Goal: Task Accomplishment & Management: Use online tool/utility

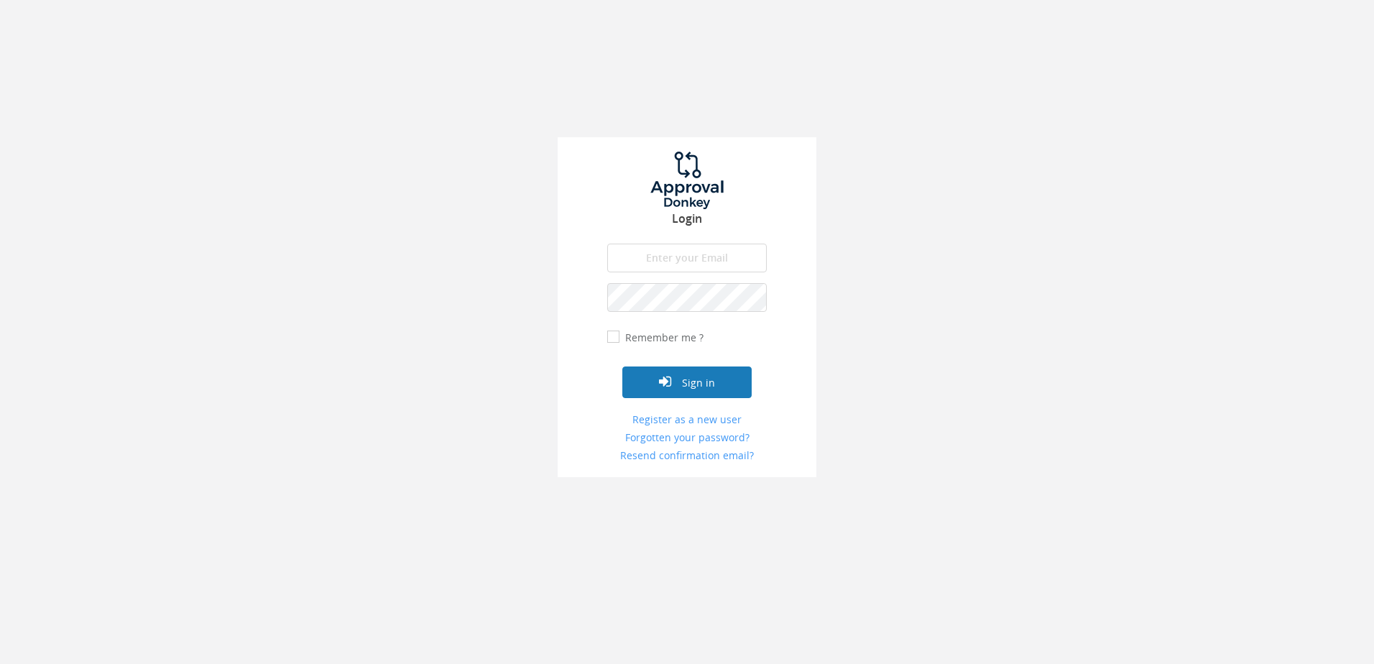
type input "[PERSON_NAME][EMAIL_ADDRESS][DOMAIN_NAME]"
click at [683, 377] on button "Sign in" at bounding box center [686, 382] width 129 height 32
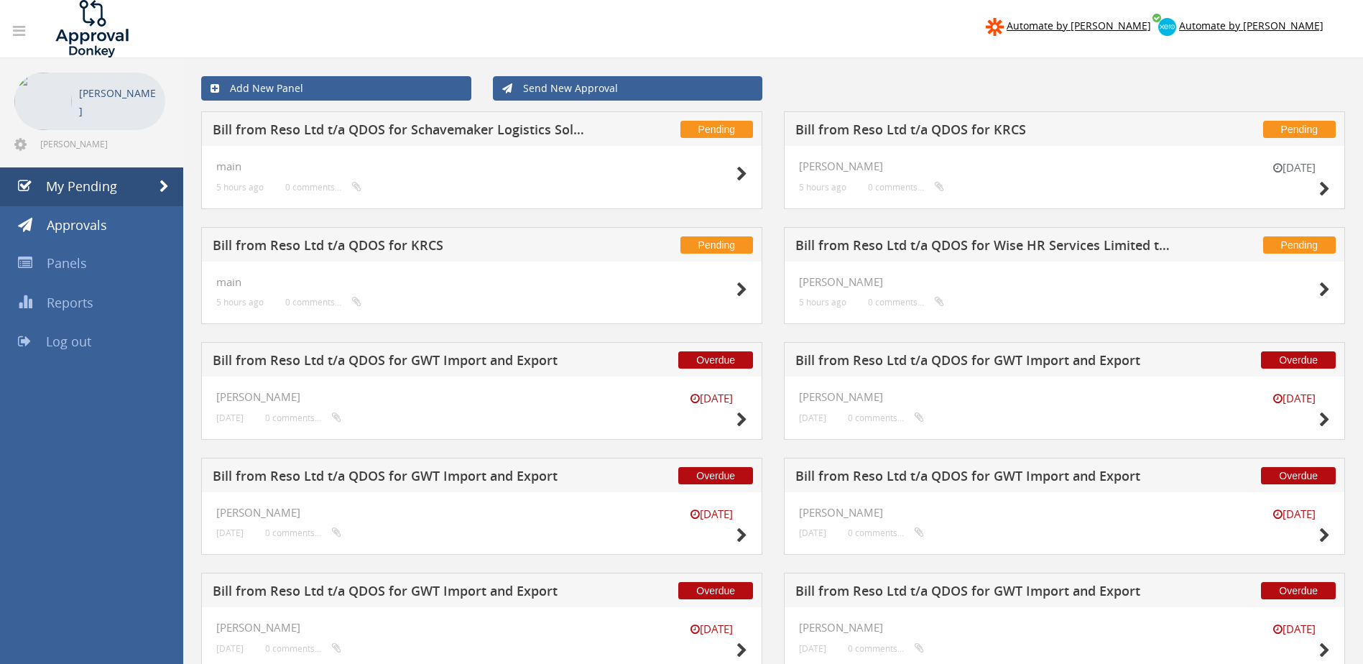
click at [374, 244] on h5 "Bill from Reso Ltd t/a QDOS for KRCS" at bounding box center [401, 248] width 377 height 18
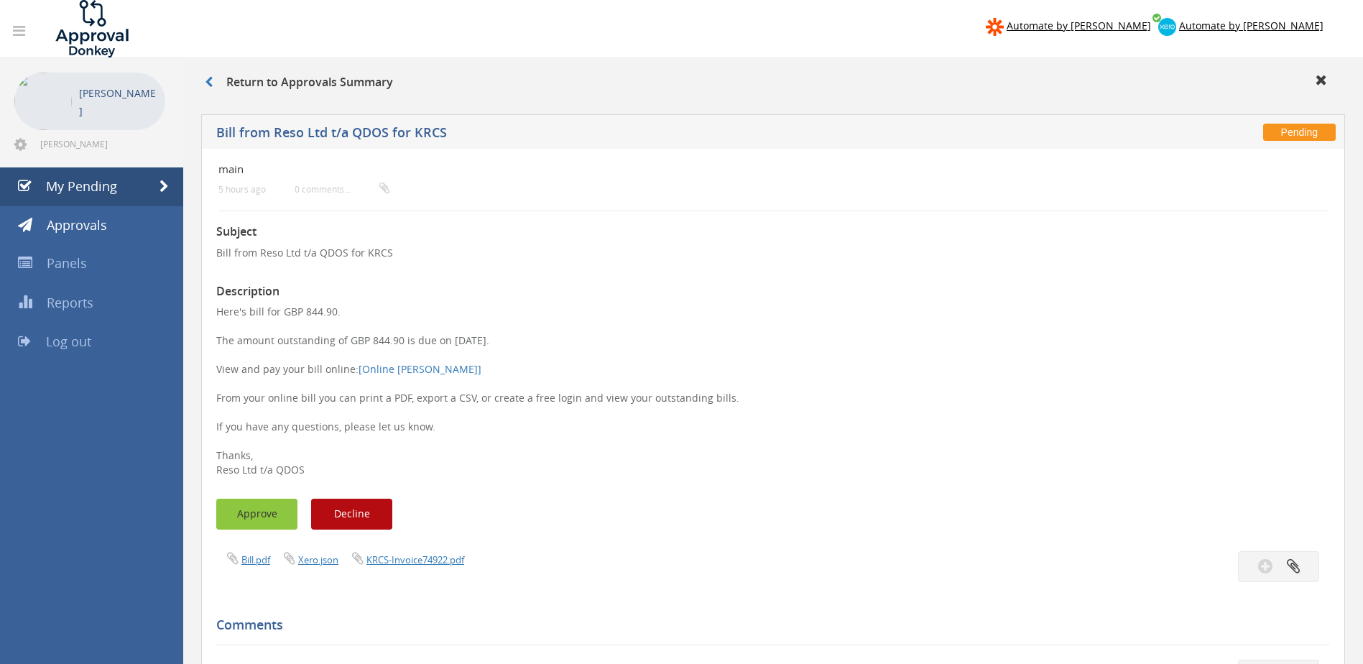
click at [265, 509] on button "Approve" at bounding box center [256, 514] width 81 height 31
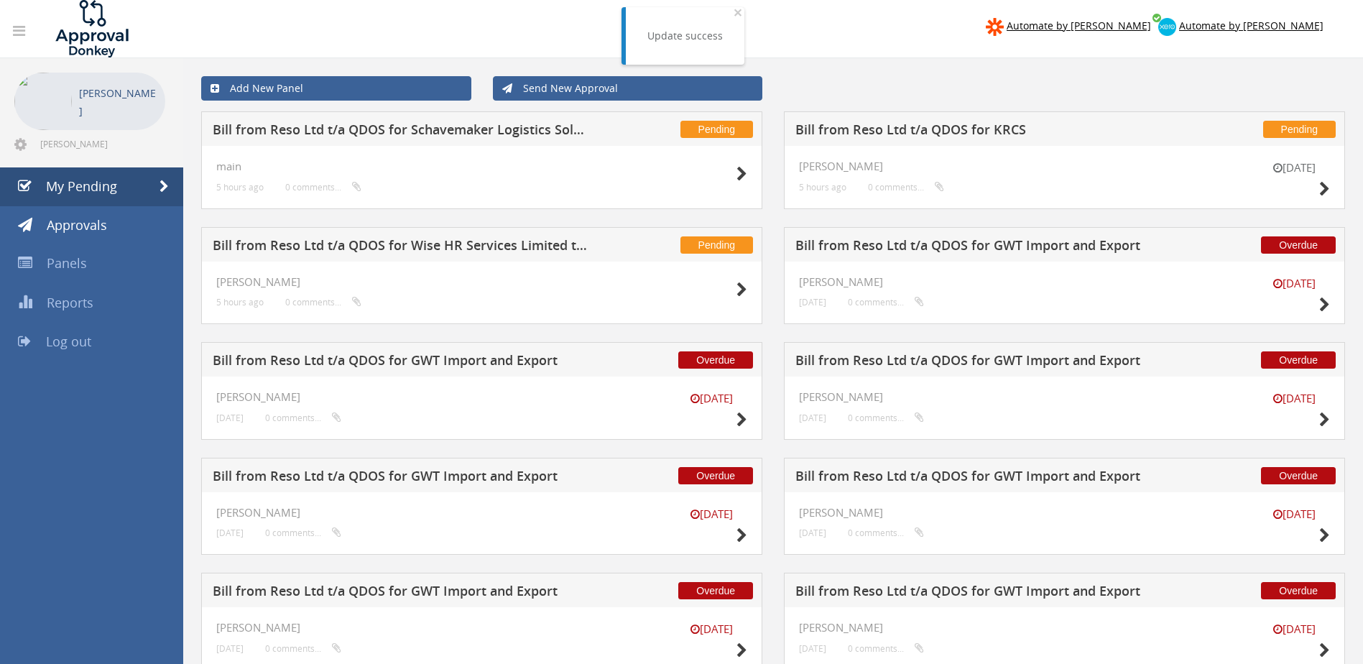
click at [950, 132] on h5 "Bill from Reso Ltd t/a QDOS for KRCS" at bounding box center [983, 132] width 377 height 18
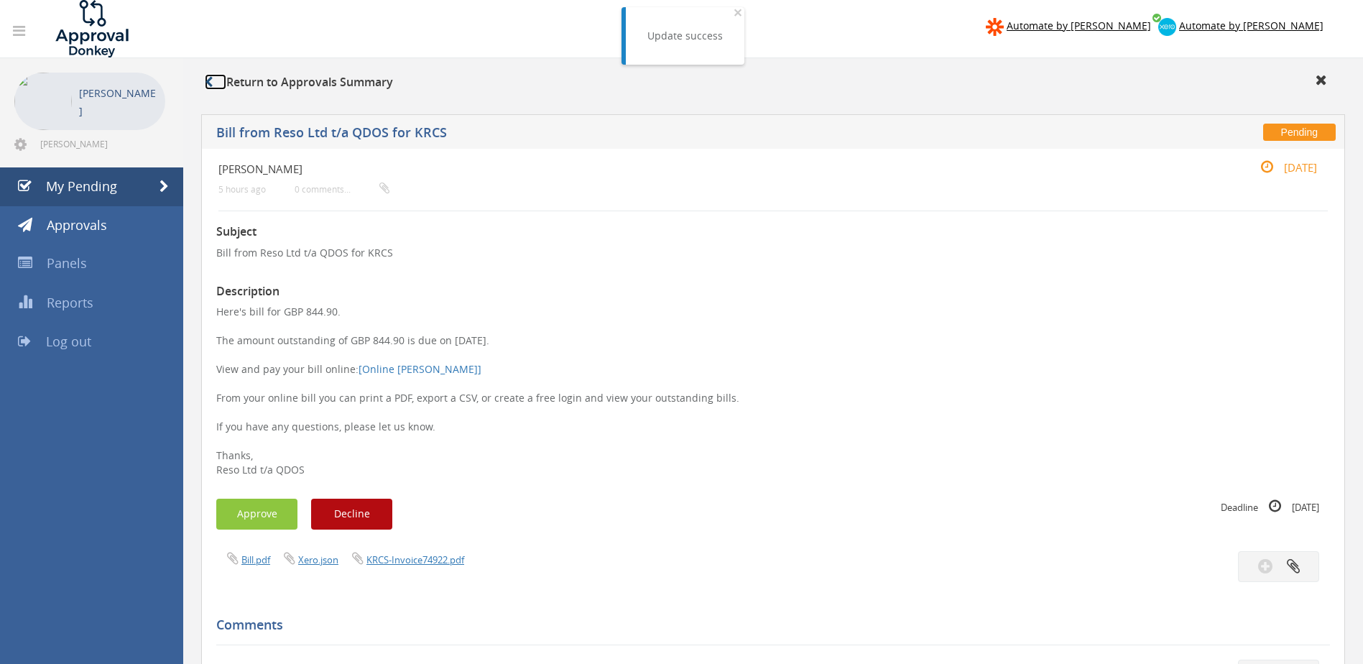
click at [213, 80] on icon at bounding box center [209, 81] width 8 height 11
click at [55, 184] on span "My Pending" at bounding box center [81, 185] width 71 height 17
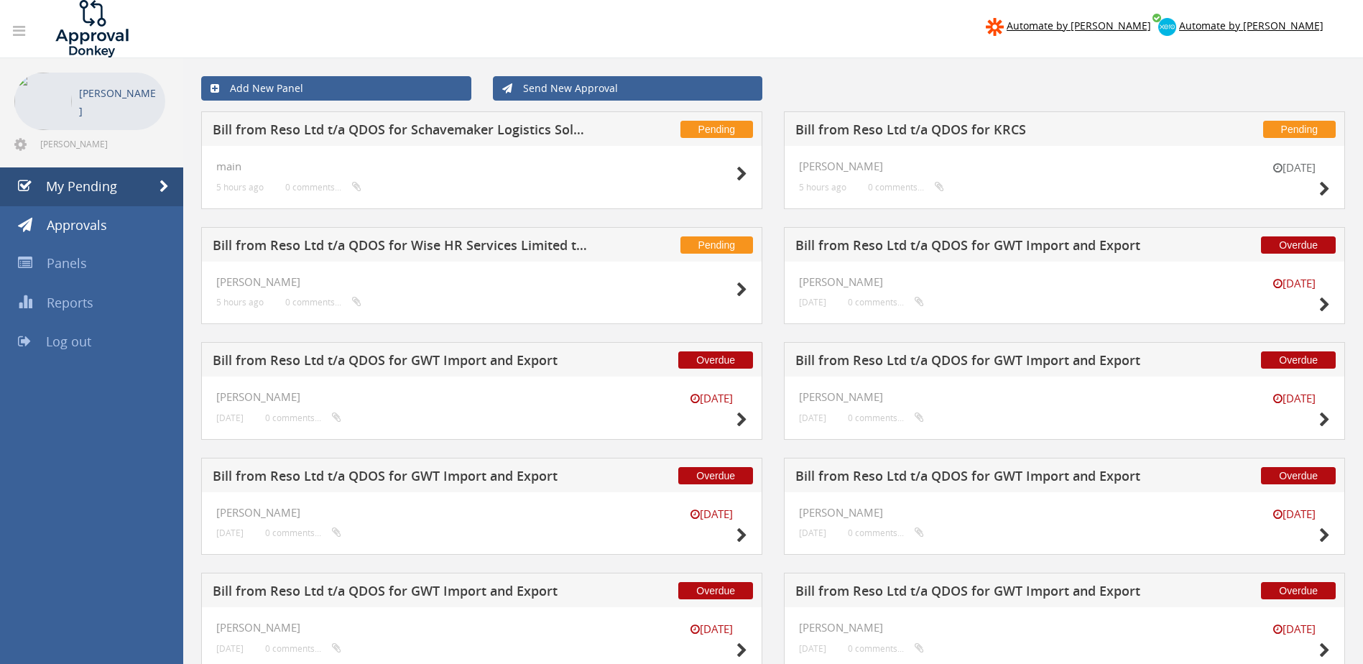
click at [525, 132] on h5 "Bill from Reso Ltd t/a QDOS for Schavemaker Logistics Solutions" at bounding box center [401, 132] width 377 height 18
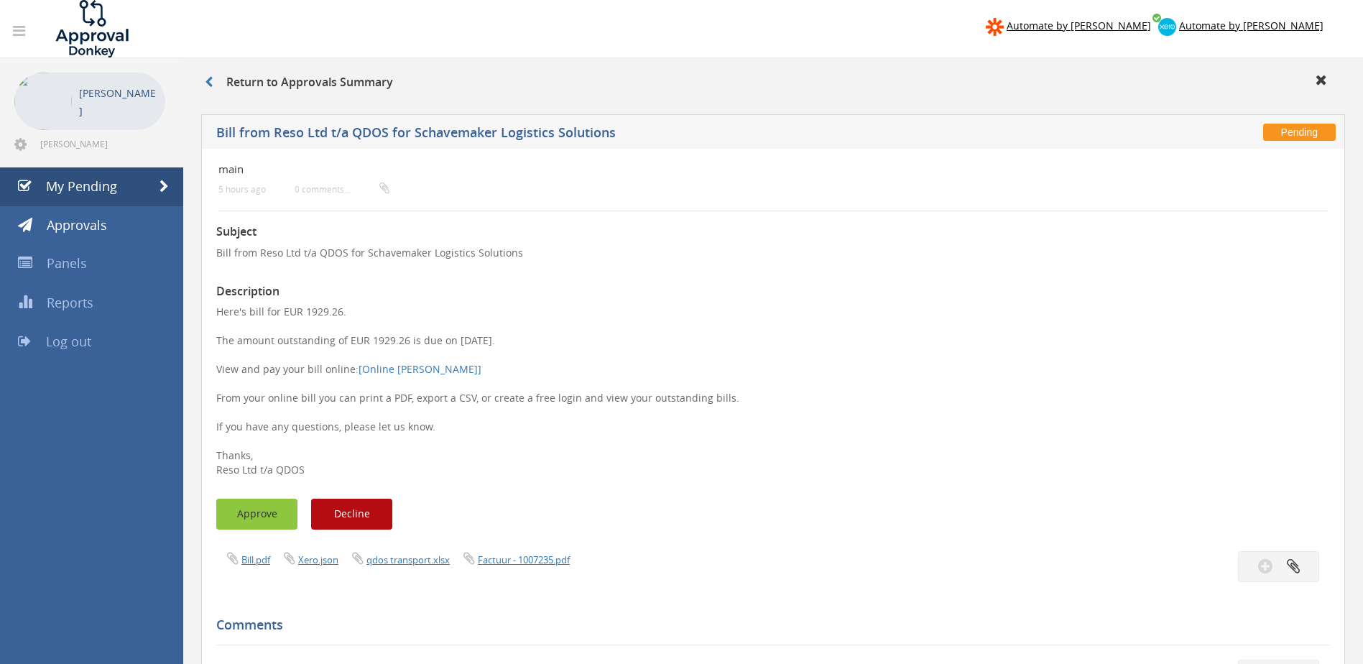
click at [249, 513] on button "Approve" at bounding box center [256, 514] width 81 height 31
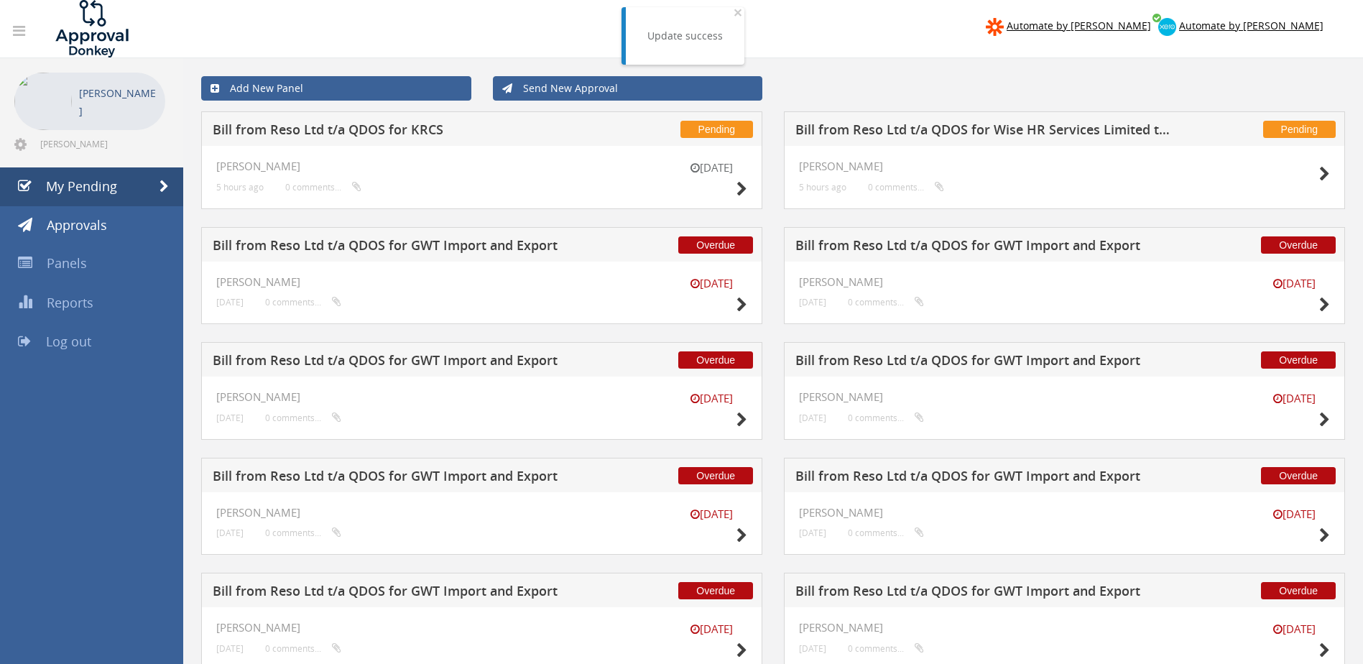
click at [1063, 139] on h5 "Bill from Reso Ltd t/a QDOS for Wise HR Services Limited t/a The HR Dept Woking…" at bounding box center [983, 132] width 377 height 18
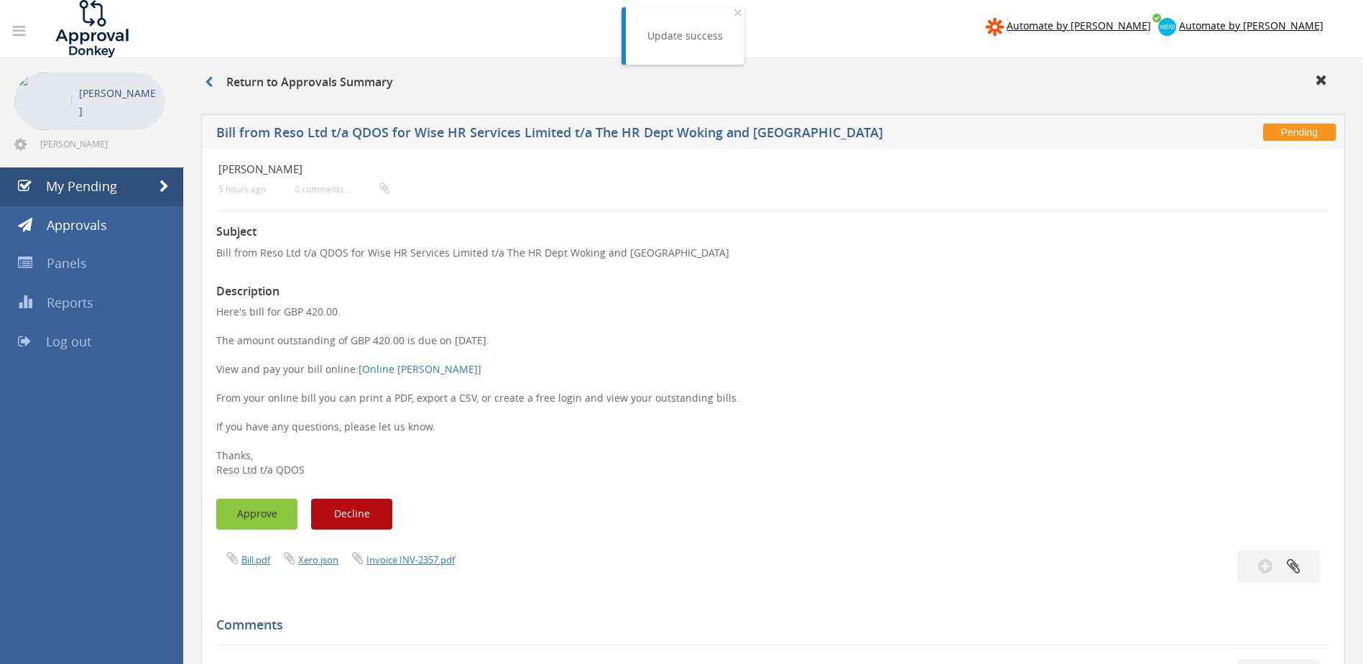
click at [258, 510] on button "Approve" at bounding box center [256, 514] width 81 height 31
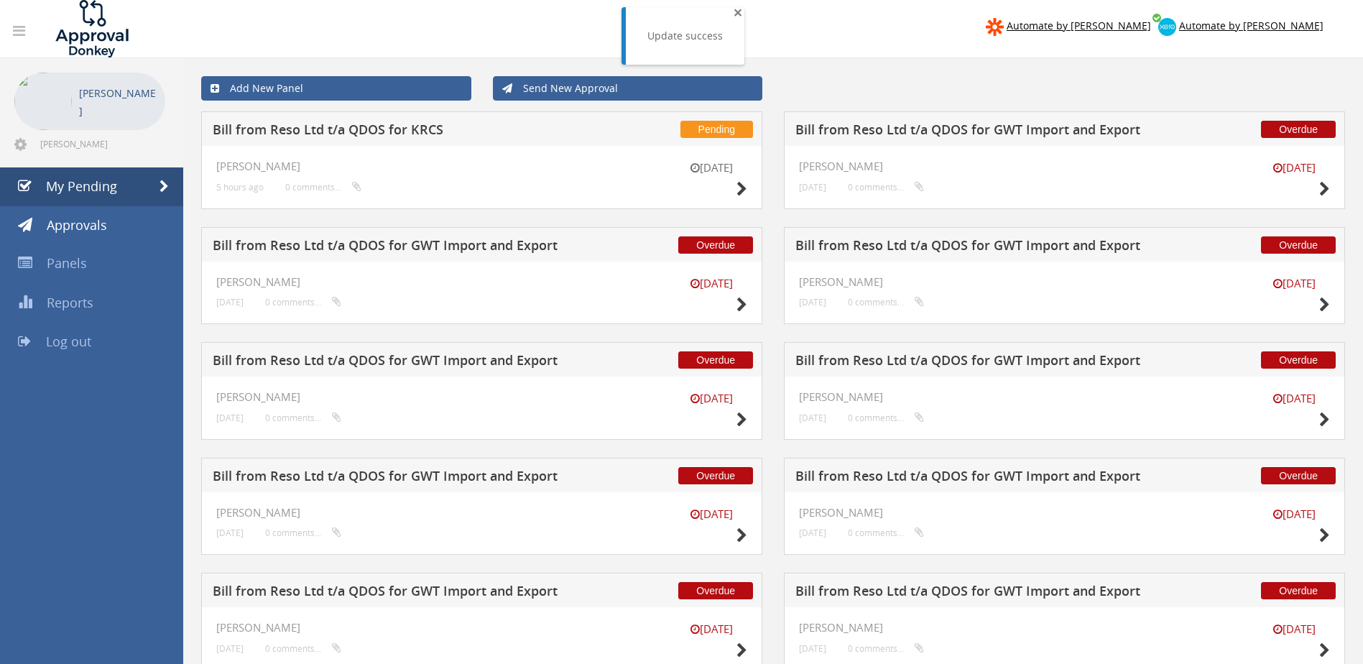
click at [737, 16] on span "×" at bounding box center [738, 12] width 9 height 20
click at [633, 37] on nav "Automate by [PERSON_NAME] Automate by [PERSON_NAME]" at bounding box center [681, 28] width 1385 height 57
click at [775, 125] on div "Overdue Bill from Reso Ltd t/a QDOS for GWT Import and Export [DATE] [PERSON_NA…" at bounding box center [1064, 169] width 583 height 116
click at [773, 120] on div "Overdue Bill from Reso Ltd t/a QDOS for GWT Import and Export [DATE] [PERSON_NA…" at bounding box center [1064, 169] width 583 height 116
click at [773, 154] on div "Overdue Bill from Reso Ltd t/a QDOS for GWT Import and Export [DATE] [PERSON_NA…" at bounding box center [1064, 169] width 583 height 116
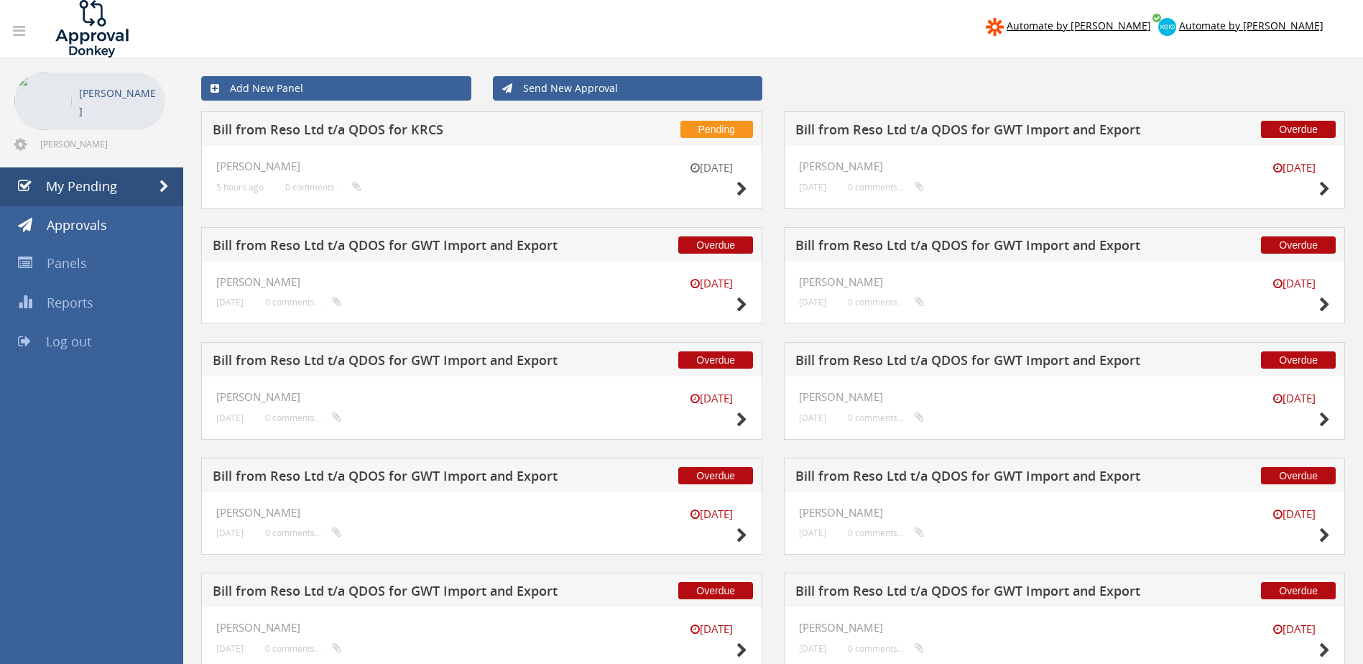
click at [764, 338] on div "Overdue Bill from Reso Ltd t/a QDOS for GWT Import and Export [DATE] [PERSON_NA…" at bounding box center [481, 285] width 583 height 116
click at [783, 73] on div "Add New Panel Send New Approval" at bounding box center [773, 88] width 1166 height 46
click at [772, 95] on div "Send New Approval" at bounding box center [628, 88] width 292 height 24
click at [771, 92] on div "Send New Approval" at bounding box center [628, 88] width 292 height 24
click at [772, 102] on div "Add New Panel Send New Approval" at bounding box center [773, 88] width 1166 height 46
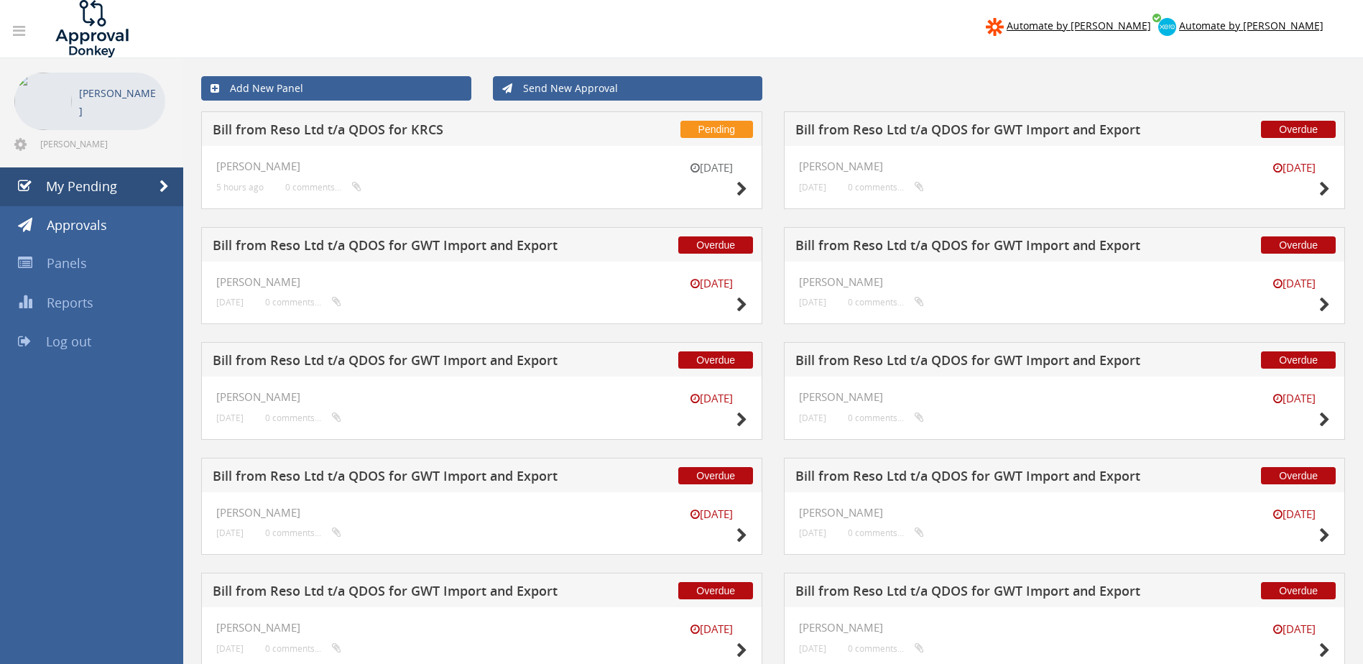
click at [769, 110] on div "Add New Panel Send New Approval" at bounding box center [773, 88] width 1166 height 46
